Goal: Navigation & Orientation: Understand site structure

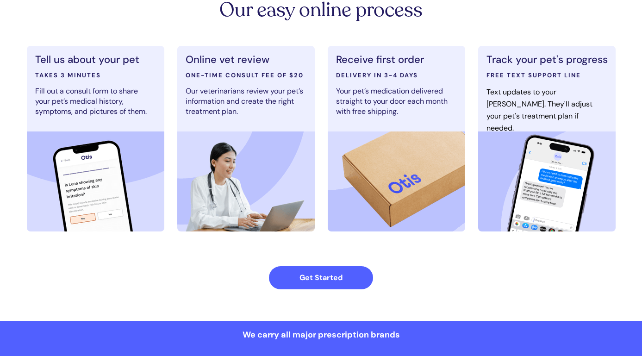
scroll to position [493, 0]
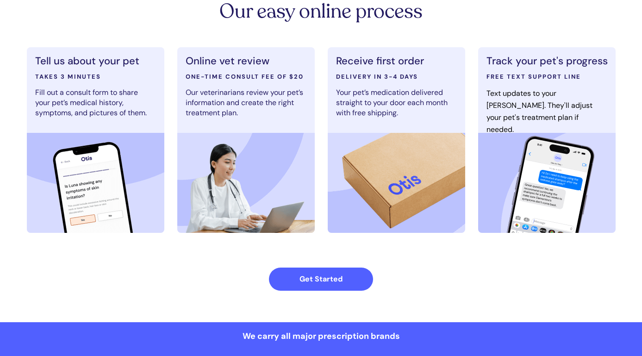
click at [100, 169] on img at bounding box center [95, 183] width 137 height 100
drag, startPoint x: 97, startPoint y: 194, endPoint x: 660, endPoint y: 175, distance: 563.7
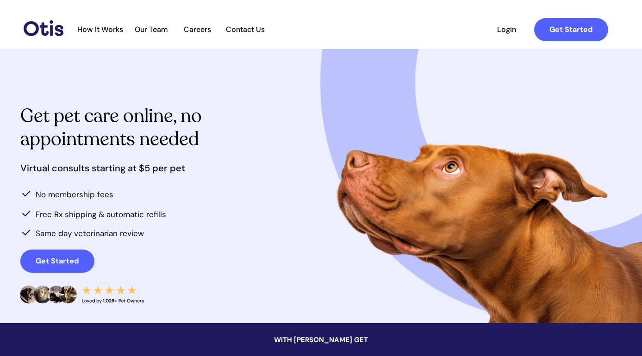
scroll to position [0, 0]
click at [105, 27] on span "How It Works" at bounding box center [100, 29] width 55 height 9
click at [112, 26] on span "How It Works" at bounding box center [100, 29] width 55 height 9
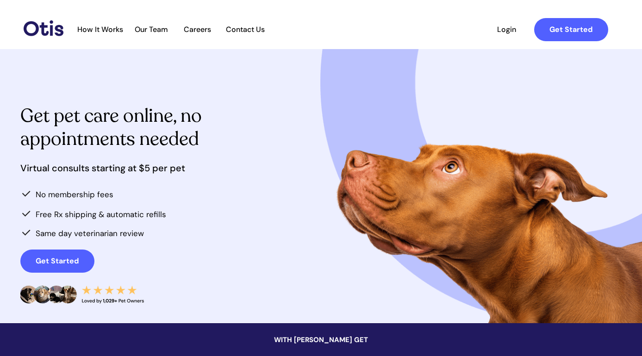
click at [112, 26] on span "How It Works" at bounding box center [100, 29] width 55 height 9
click at [155, 24] on div at bounding box center [342, 29] width 549 height 34
click at [155, 28] on span "Our Team" at bounding box center [151, 29] width 45 height 9
click at [94, 28] on span "How It Works" at bounding box center [100, 29] width 55 height 9
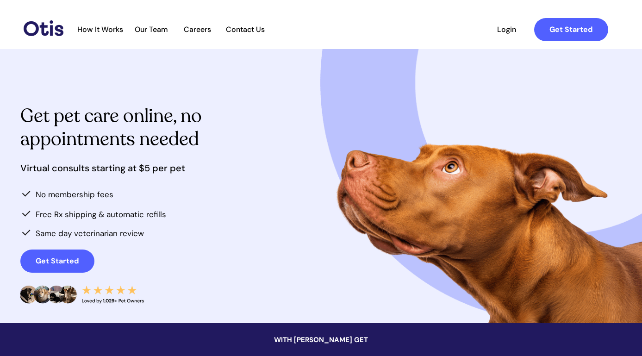
click at [94, 28] on span "How It Works" at bounding box center [100, 29] width 55 height 9
click at [153, 26] on span "Our Team" at bounding box center [151, 29] width 45 height 9
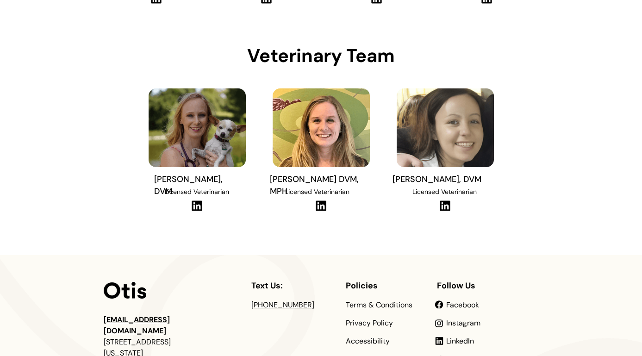
scroll to position [328, 0]
